Goal: Task Accomplishment & Management: Complete application form

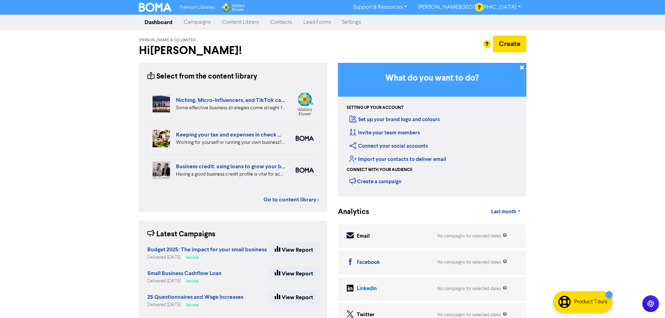
click at [284, 26] on link "Contacts" at bounding box center [281, 22] width 33 height 14
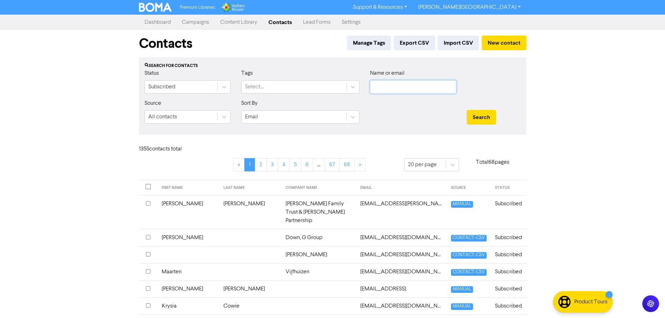
click at [392, 90] on input "text" at bounding box center [413, 86] width 86 height 13
paste input "[EMAIL_ADDRESS][DOMAIN_NAME])"
type input "[EMAIL_ADDRESS][DOMAIN_NAME]"
click at [467, 110] on button "Search" at bounding box center [481, 117] width 29 height 15
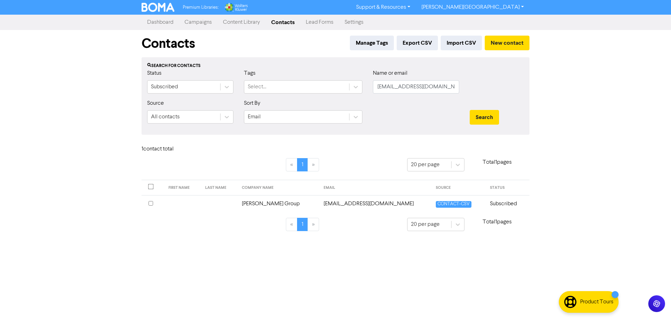
click at [403, 203] on td "[EMAIL_ADDRESS][DOMAIN_NAME]" at bounding box center [375, 203] width 112 height 17
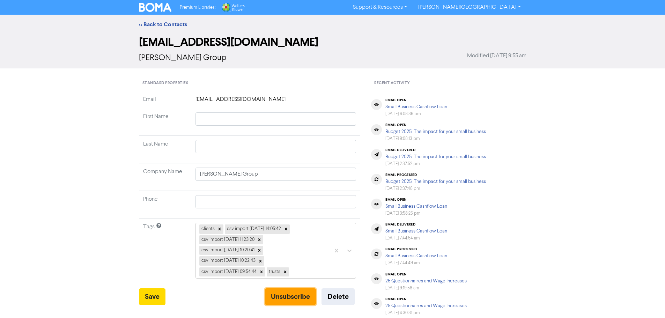
click at [278, 296] on button "Unsubscribe" at bounding box center [290, 297] width 51 height 17
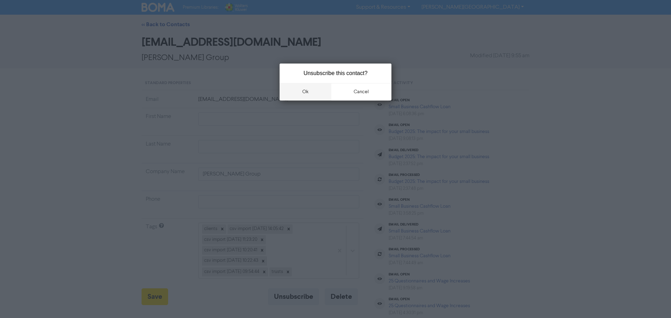
click at [304, 88] on button "ok" at bounding box center [305, 91] width 52 height 17
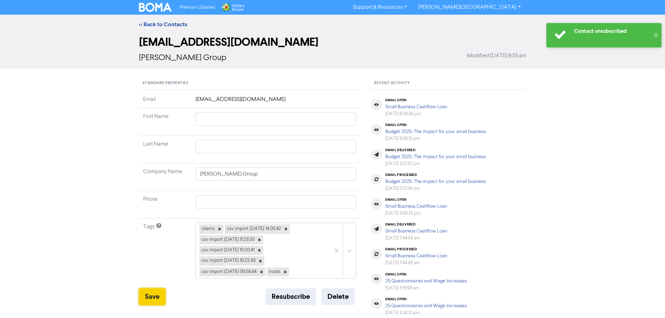
click at [156, 296] on button "Save" at bounding box center [152, 297] width 27 height 17
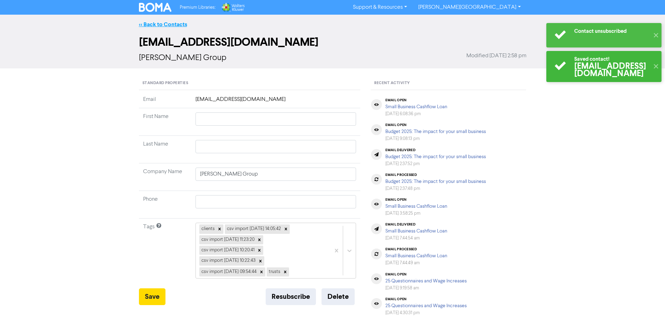
click at [168, 21] on link "<< Back to Contacts" at bounding box center [163, 24] width 48 height 7
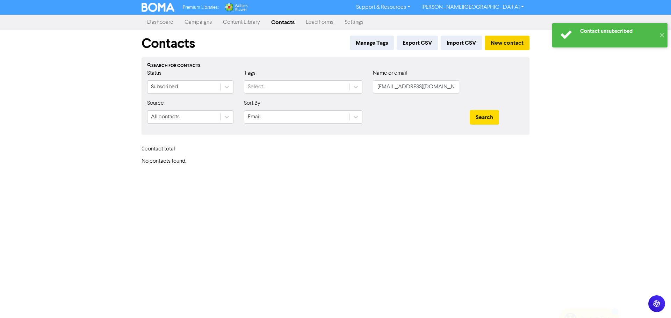
click at [511, 46] on button "New contact" at bounding box center [506, 43] width 45 height 15
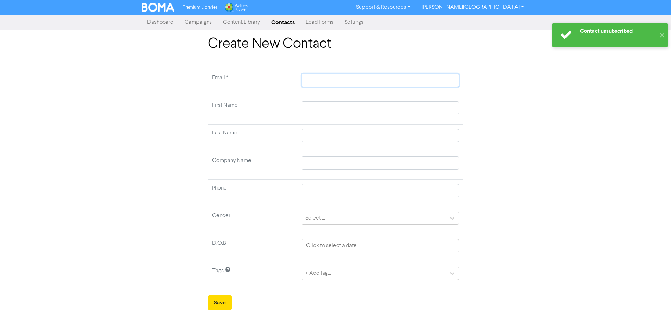
click at [376, 84] on input "text" at bounding box center [379, 80] width 157 height 13
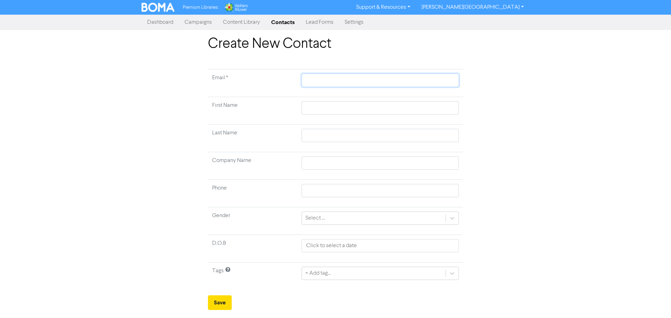
paste input "[PERSON_NAME][EMAIL_ADDRESS][DOMAIN_NAME]"
type input "[PERSON_NAME][EMAIL_ADDRESS][DOMAIN_NAME]"
click at [334, 163] on input "text" at bounding box center [379, 162] width 157 height 13
type input "S"
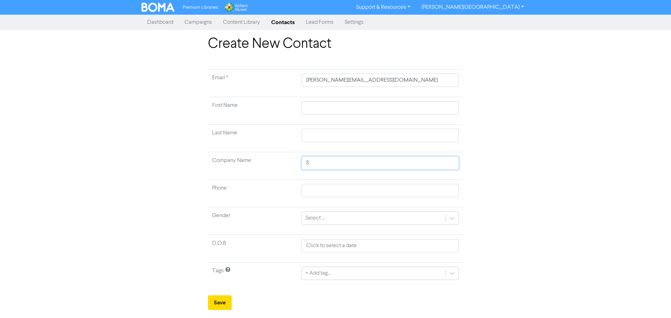
type input "Sm"
type input "Smi"
type input "Smih"
type input "Smiht"
type input "Smih"
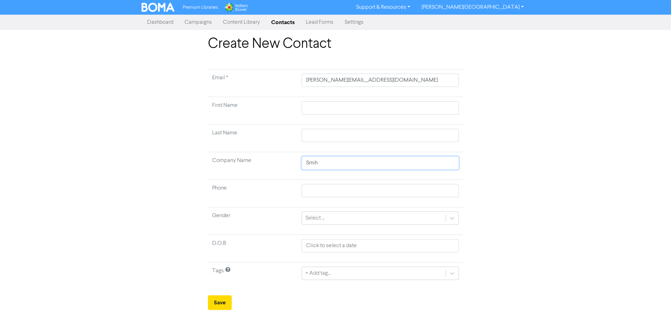
type input "Smi"
type input "[PERSON_NAME]"
type input "[PERSON_NAME],"
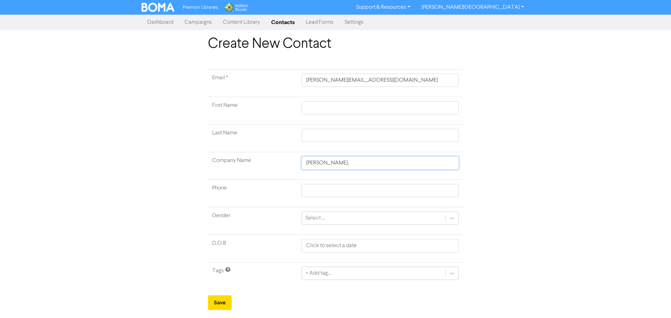
type input "[PERSON_NAME]"
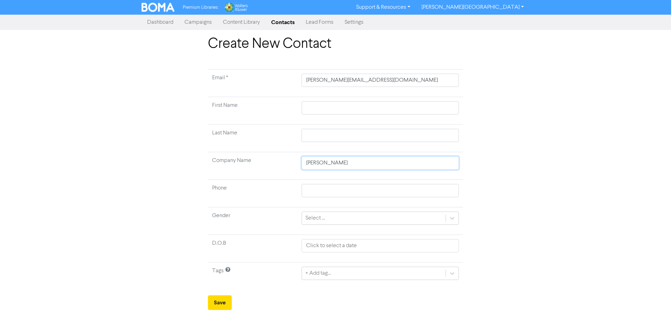
type input "[PERSON_NAME]"
type input "[PERSON_NAME] Group"
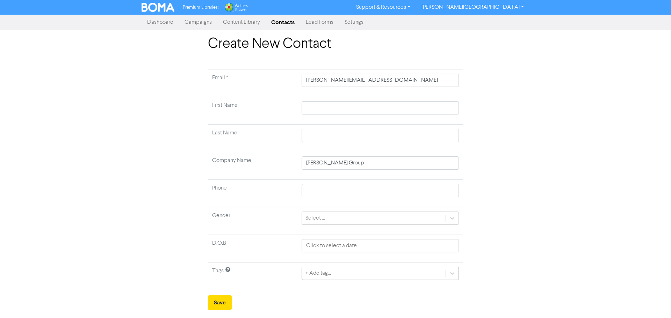
click at [354, 277] on div "+ Add tag..." at bounding box center [379, 273] width 157 height 13
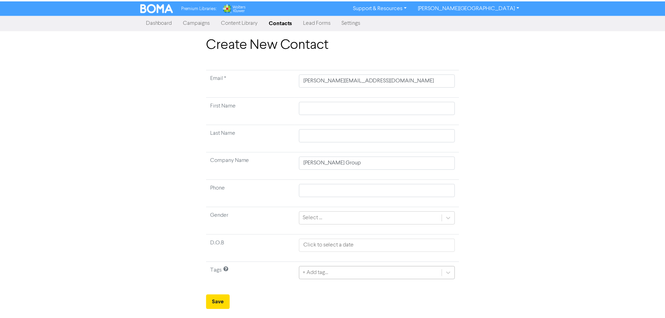
scroll to position [70, 0]
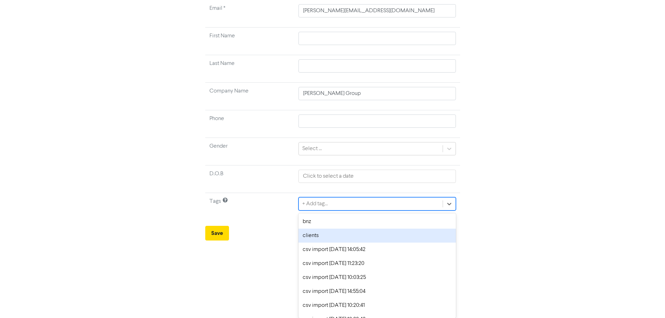
click at [353, 240] on div "clients" at bounding box center [377, 236] width 157 height 14
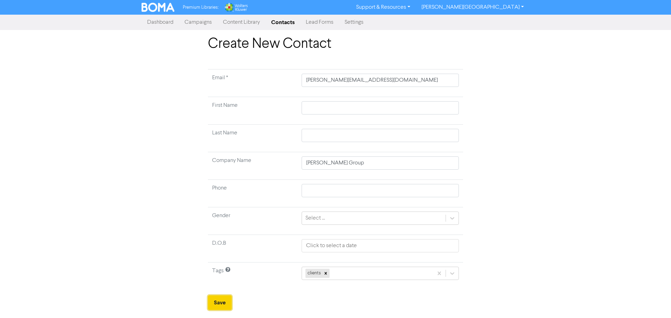
click at [220, 304] on button "Save" at bounding box center [220, 303] width 24 height 15
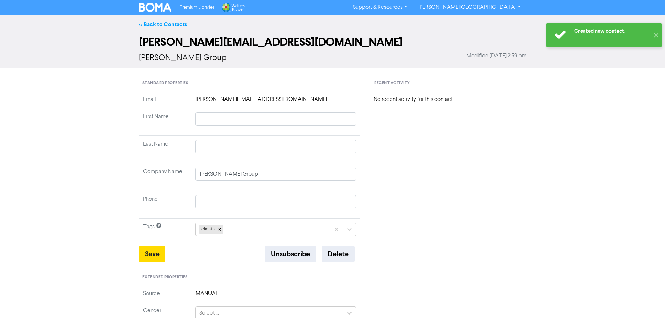
click at [177, 24] on link "<< Back to Contacts" at bounding box center [163, 24] width 48 height 7
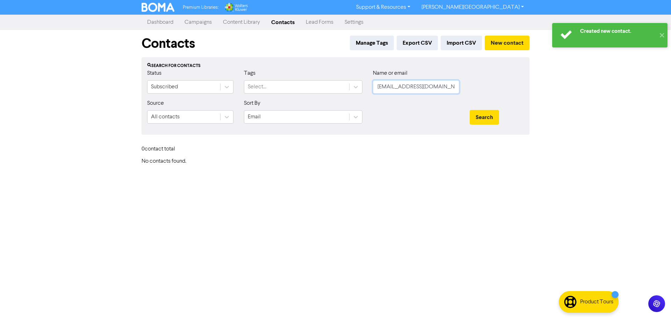
click at [436, 93] on input "[EMAIL_ADDRESS][DOMAIN_NAME]" at bounding box center [416, 86] width 86 height 13
paste input "[EMAIL_ADDRESS][DOMAIN_NAME]"
type input "[EMAIL_ADDRESS][DOMAIN_NAME]"
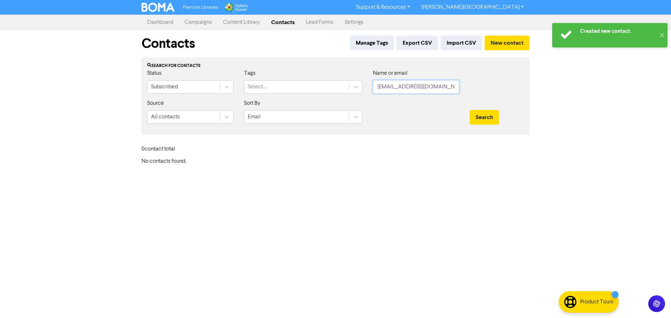
click at [469, 110] on button "Search" at bounding box center [483, 117] width 29 height 15
